Goal: Book appointment/travel/reservation

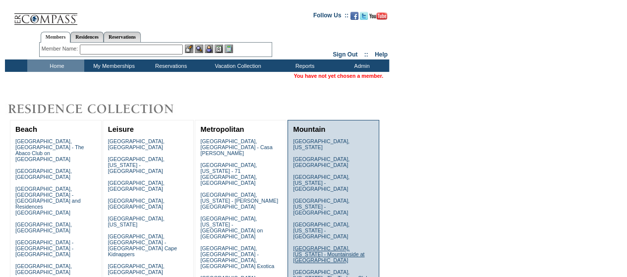
click at [333, 245] on link "Lake Tahoe, California - Mountainside at Northstar" at bounding box center [328, 254] width 71 height 18
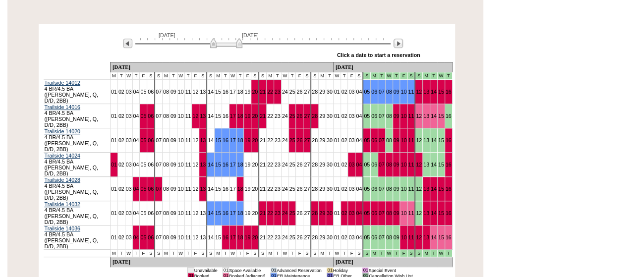
scroll to position [198, 0]
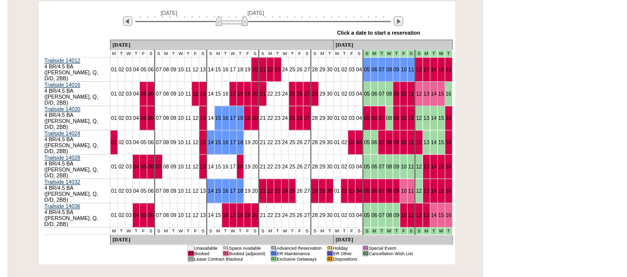
drag, startPoint x: 228, startPoint y: 24, endPoint x: 233, endPoint y: 25, distance: 5.5
click at [233, 25] on img at bounding box center [232, 21] width 32 height 10
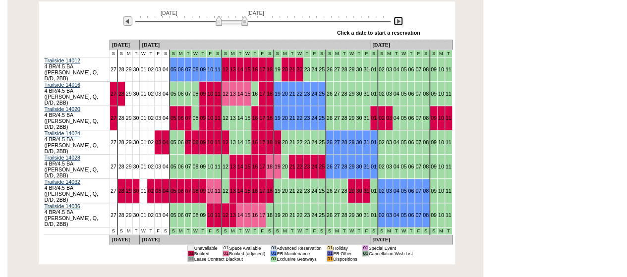
click at [398, 24] on img at bounding box center [398, 20] width 9 height 9
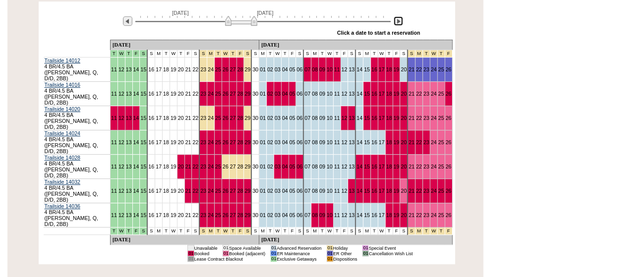
click at [397, 25] on img at bounding box center [398, 20] width 9 height 9
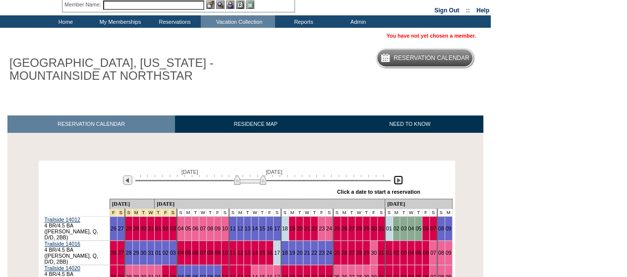
scroll to position [0, 0]
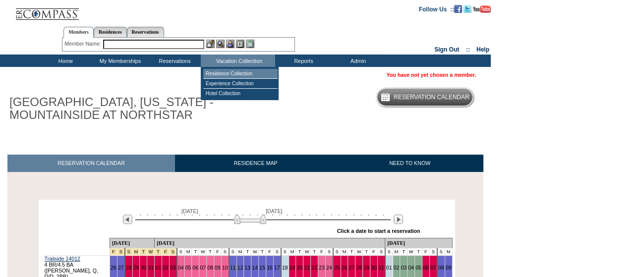
click at [231, 70] on td "Residence Collection" at bounding box center [240, 74] width 74 height 10
